Goal: Task Accomplishment & Management: Manage account settings

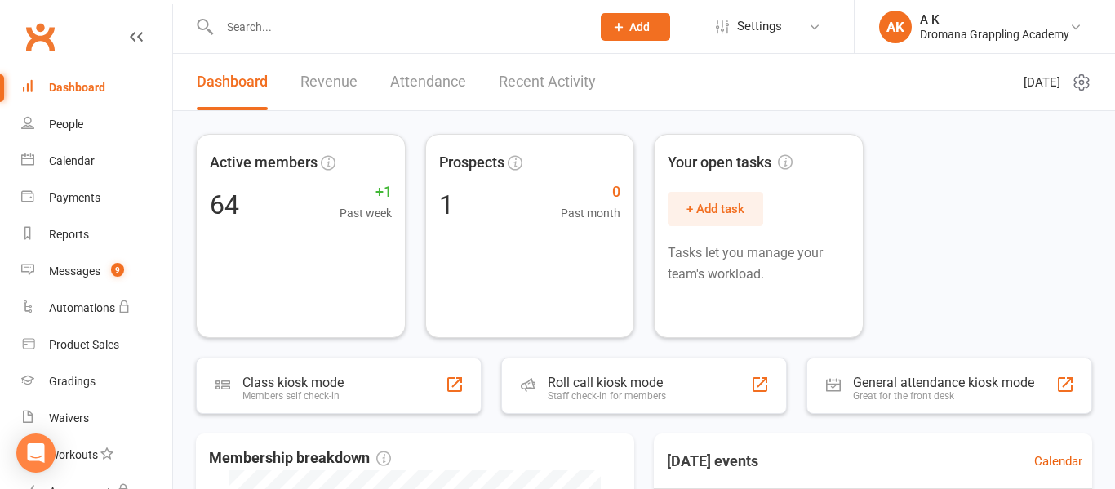
click at [423, 18] on input "text" at bounding box center [397, 27] width 365 height 23
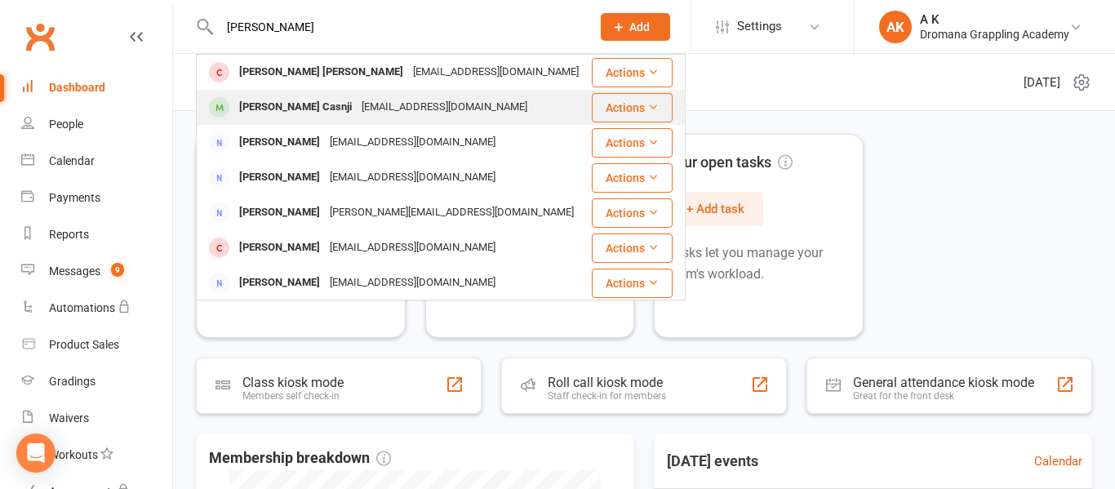
type input "[PERSON_NAME]"
click at [357, 98] on div "[EMAIL_ADDRESS][DOMAIN_NAME]" at bounding box center [444, 107] width 175 height 24
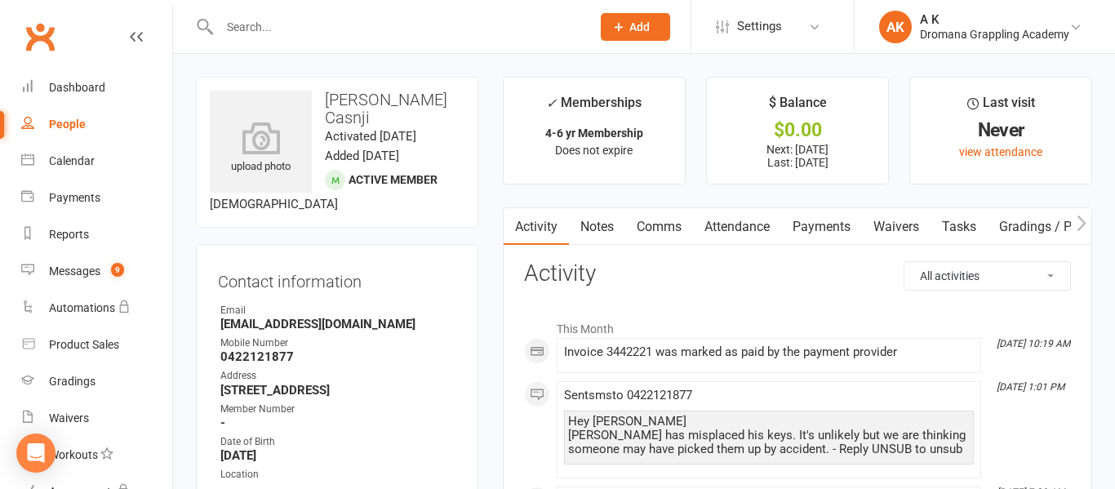
click at [828, 229] on link "Payments" at bounding box center [821, 227] width 81 height 38
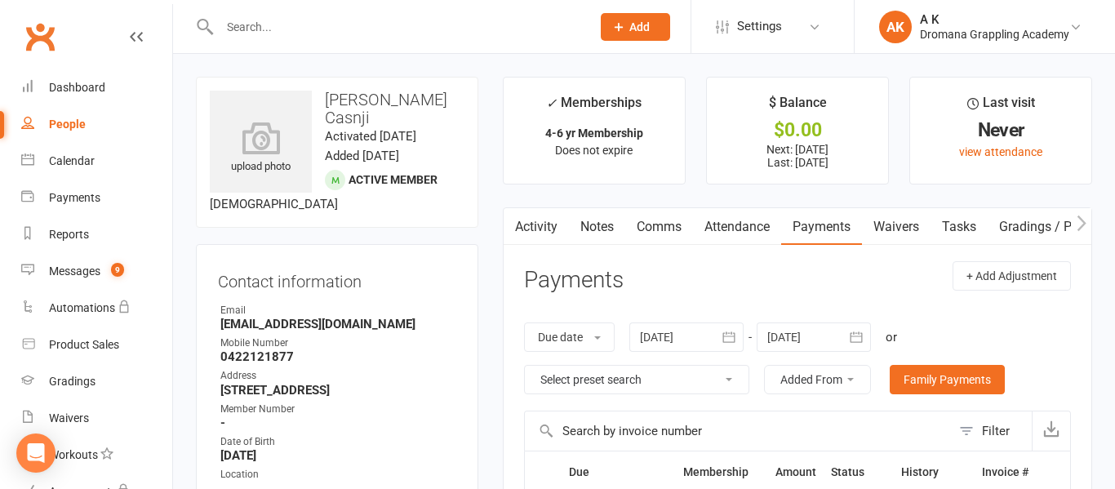
click at [319, 28] on input "text" at bounding box center [397, 27] width 365 height 23
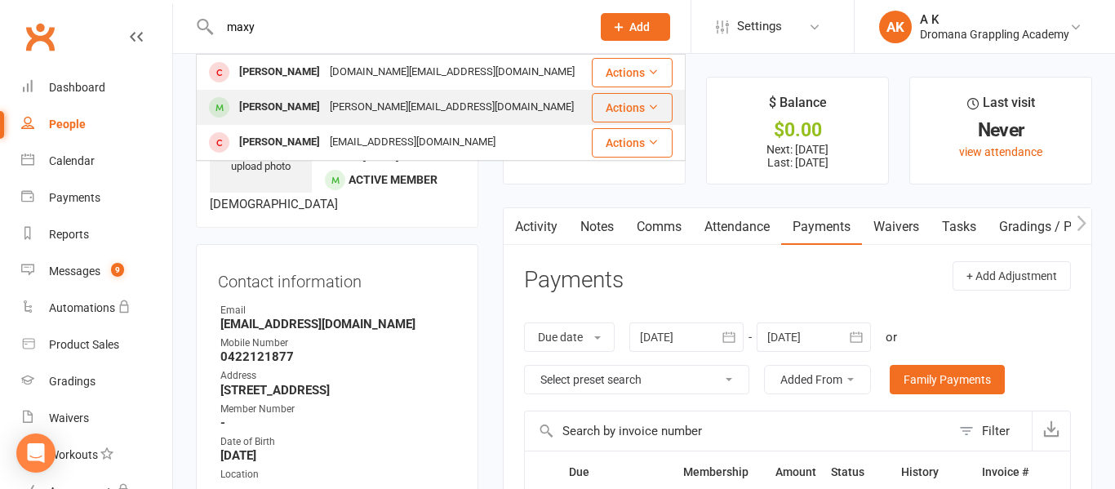
type input "maxy"
click at [311, 105] on div "[PERSON_NAME]" at bounding box center [279, 107] width 91 height 24
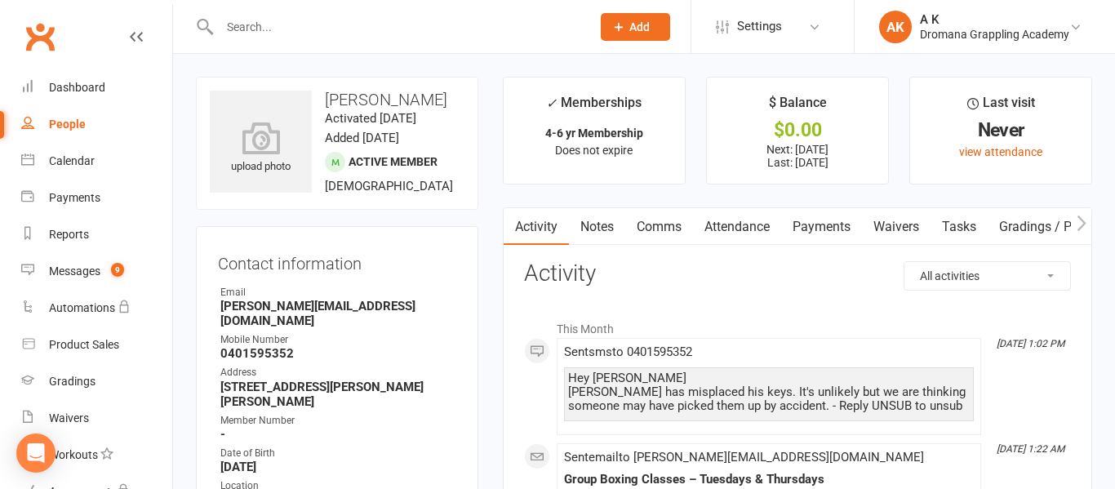
click at [805, 229] on link "Payments" at bounding box center [821, 227] width 81 height 38
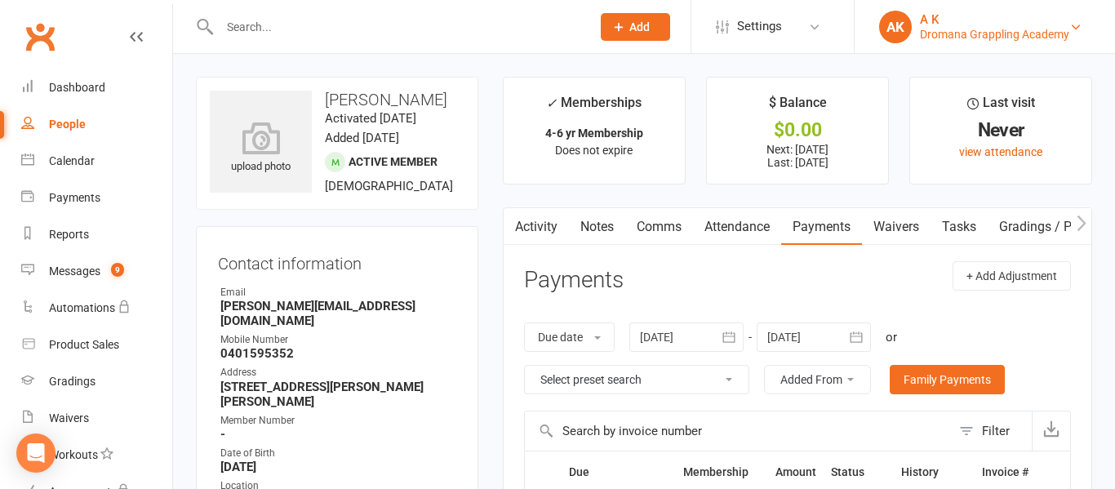
click at [955, 38] on div "Dromana Grappling Academy" at bounding box center [994, 34] width 149 height 15
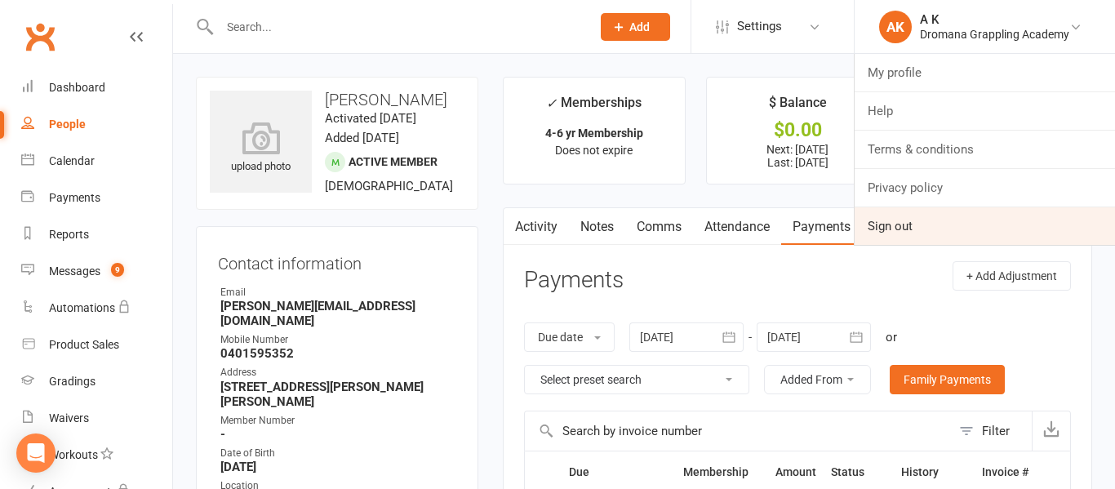
click at [912, 223] on link "Sign out" at bounding box center [985, 226] width 260 height 38
